Goal: Task Accomplishment & Management: Use online tool/utility

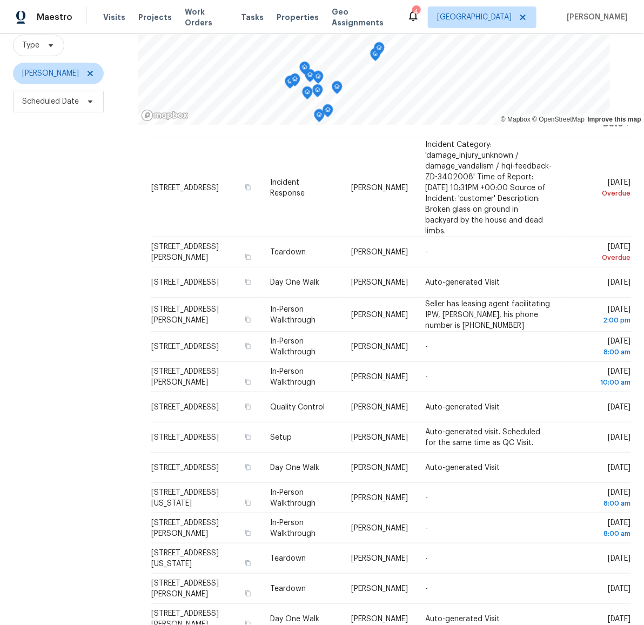
scroll to position [35, 0]
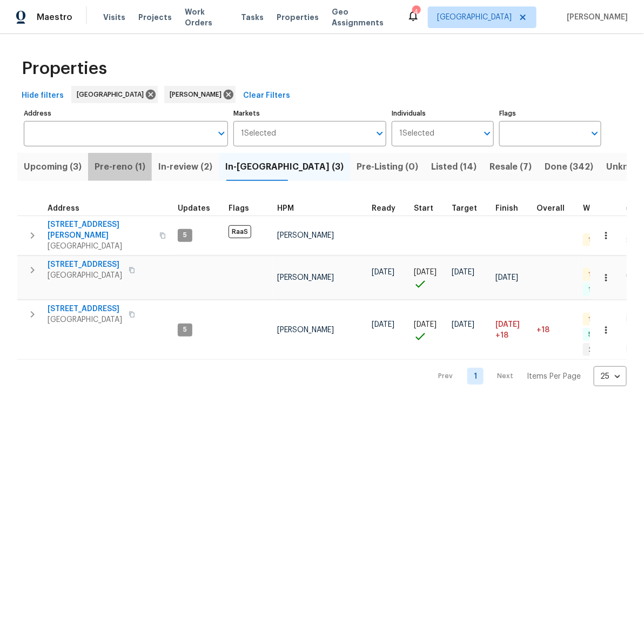
click at [131, 164] on span "Pre-reno (1)" at bounding box center [120, 166] width 51 height 15
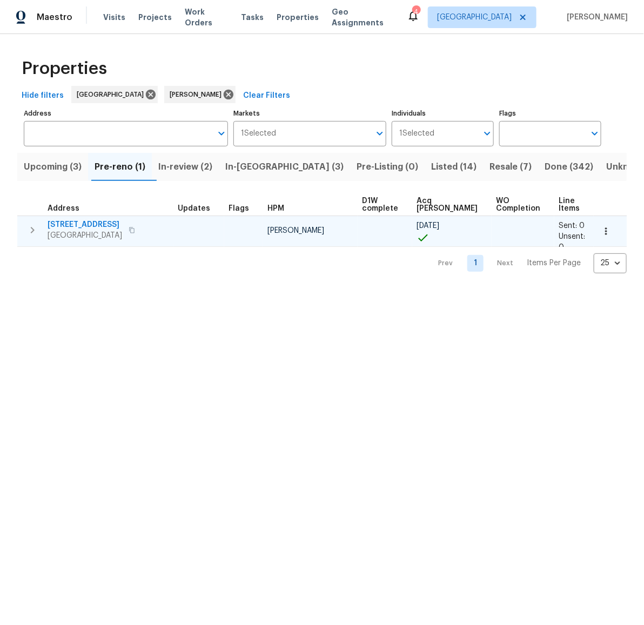
click at [601, 231] on icon "button" at bounding box center [606, 231] width 11 height 11
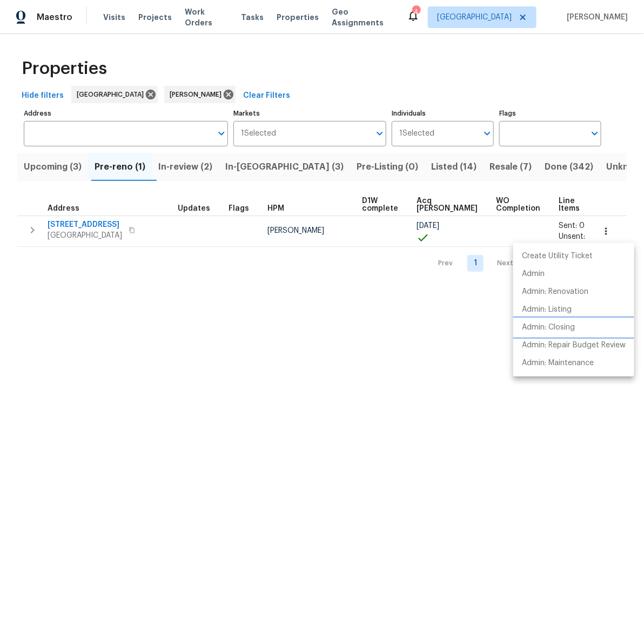
click at [558, 328] on p "Admin: Closing" at bounding box center [548, 327] width 53 height 11
click at [61, 169] on div at bounding box center [322, 312] width 644 height 625
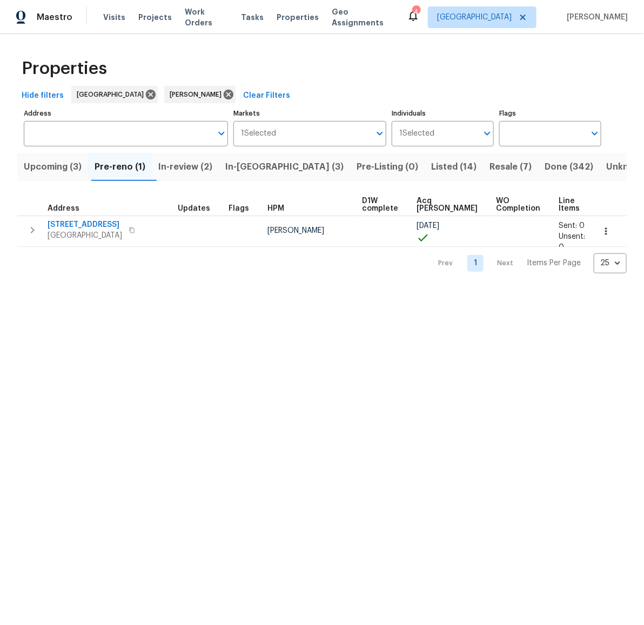
click at [55, 166] on span "Upcoming (3)" at bounding box center [53, 166] width 58 height 15
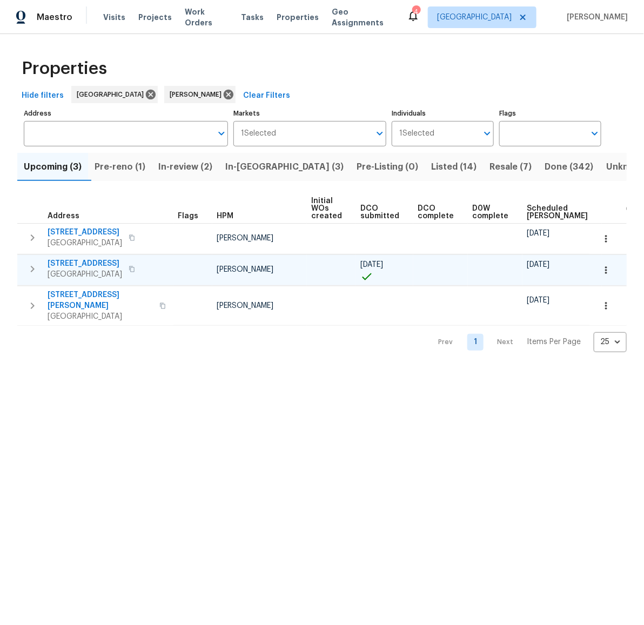
click at [79, 265] on span "8726 Bentongrove Ln" at bounding box center [85, 263] width 75 height 11
click at [601, 269] on icon "button" at bounding box center [606, 270] width 11 height 11
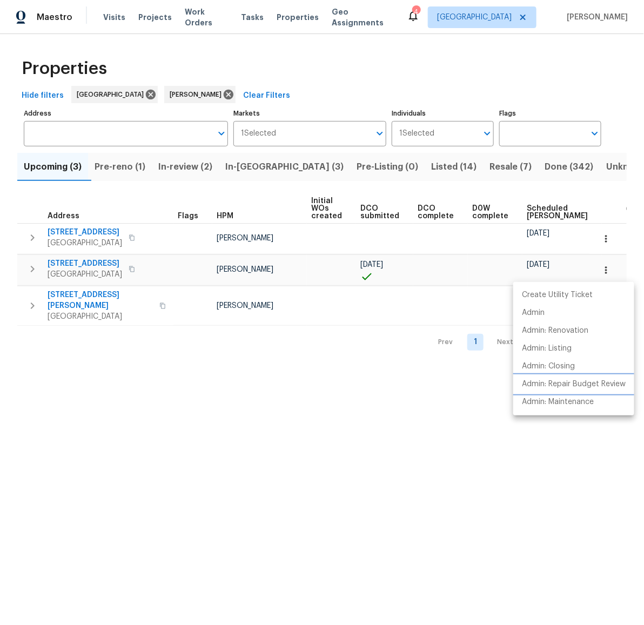
click at [555, 386] on p "Admin: Repair Budget Review" at bounding box center [574, 384] width 104 height 11
